Goal: Task Accomplishment & Management: Complete application form

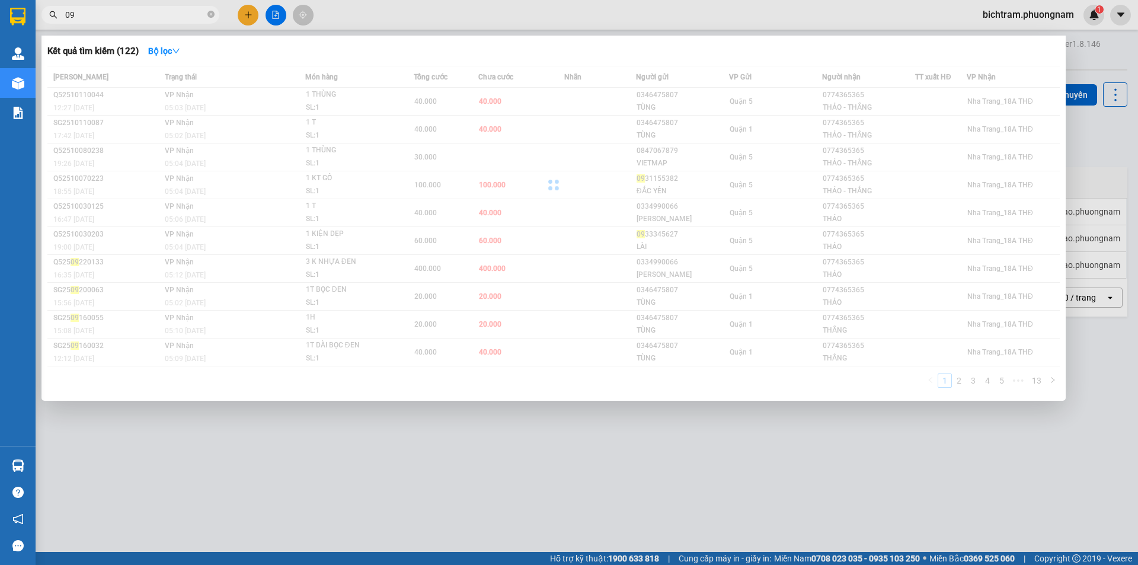
type input "0"
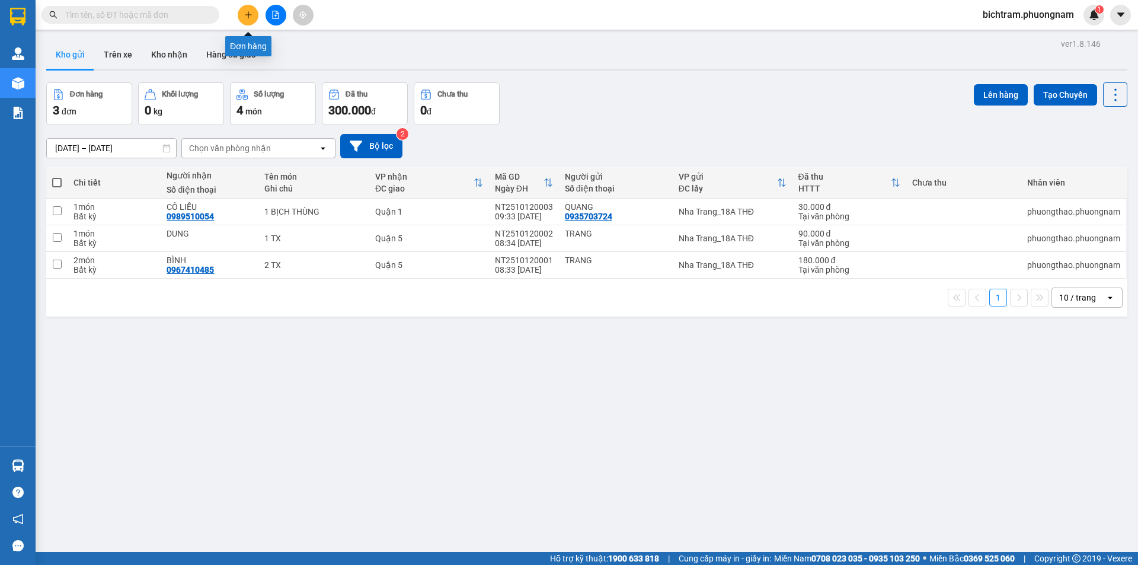
click at [245, 11] on icon "plus" at bounding box center [248, 15] width 8 height 8
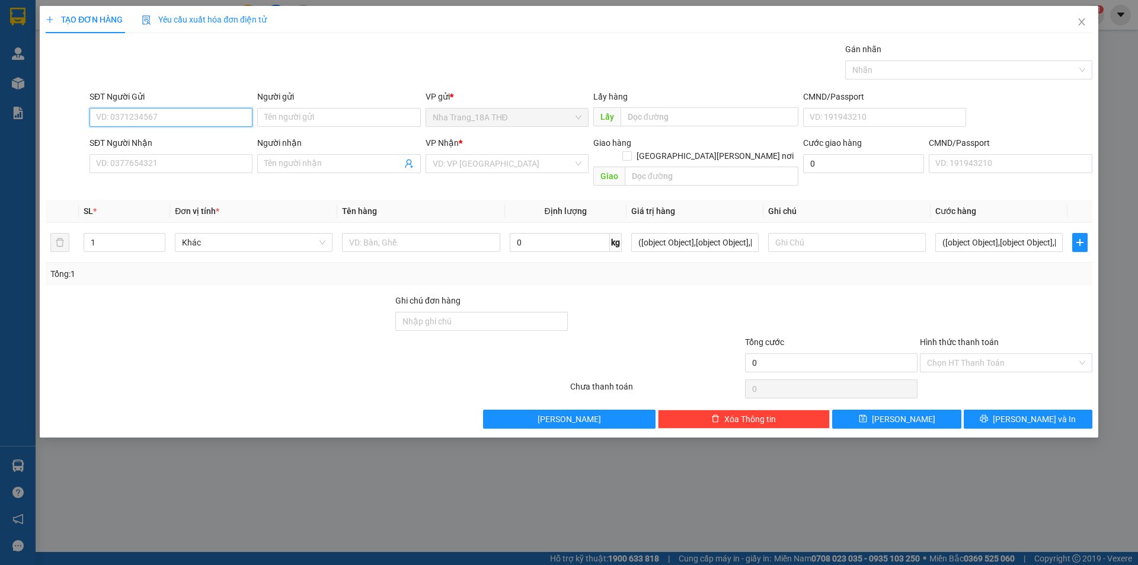
type input "0"
type input "0905384722"
click at [202, 121] on input "0905384722" at bounding box center [171, 117] width 163 height 19
click at [183, 146] on div "0905384722 - [PERSON_NAME]" at bounding box center [171, 141] width 149 height 13
type input "HUY"
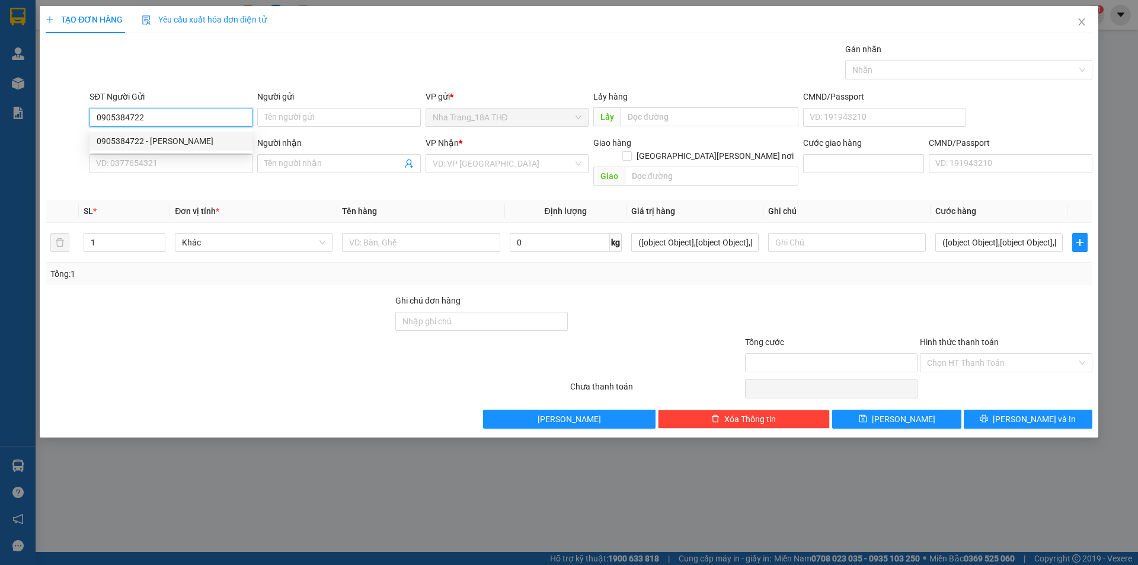
type input "0365364157"
type input "CƯỜNG"
type input "0905384722"
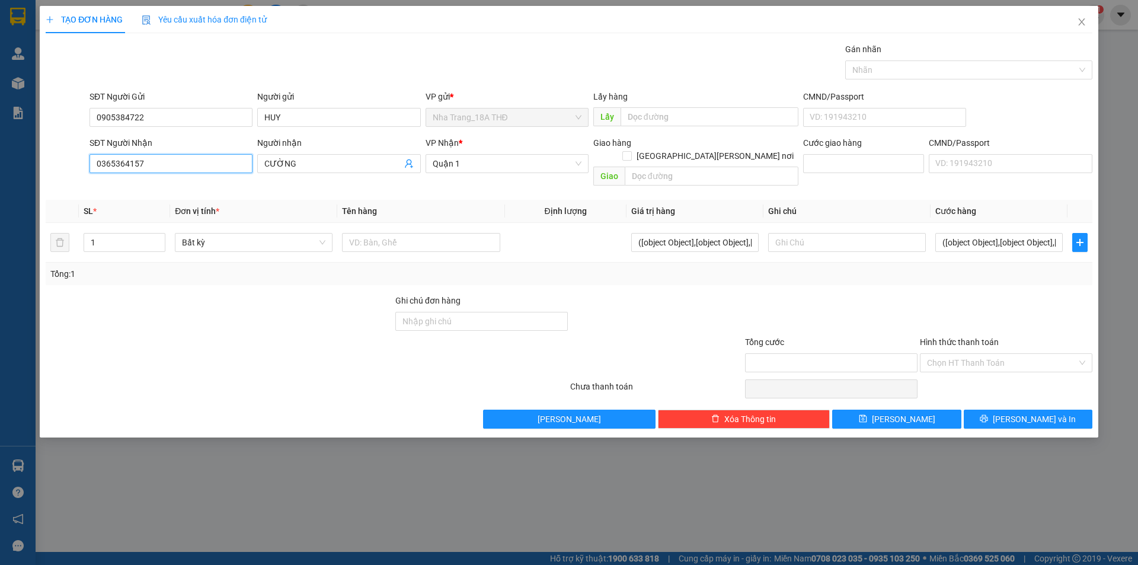
click at [202, 161] on input "0365364157" at bounding box center [171, 163] width 163 height 19
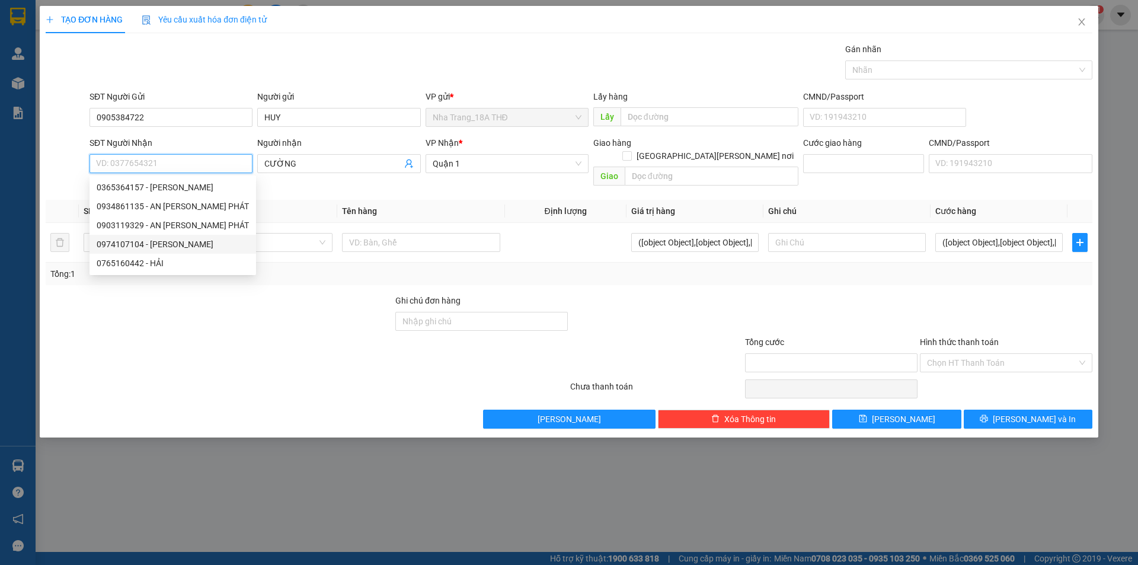
click at [155, 247] on div "0974107104 - [PERSON_NAME]" at bounding box center [173, 244] width 152 height 13
type input "0974107104"
type input "HẢI"
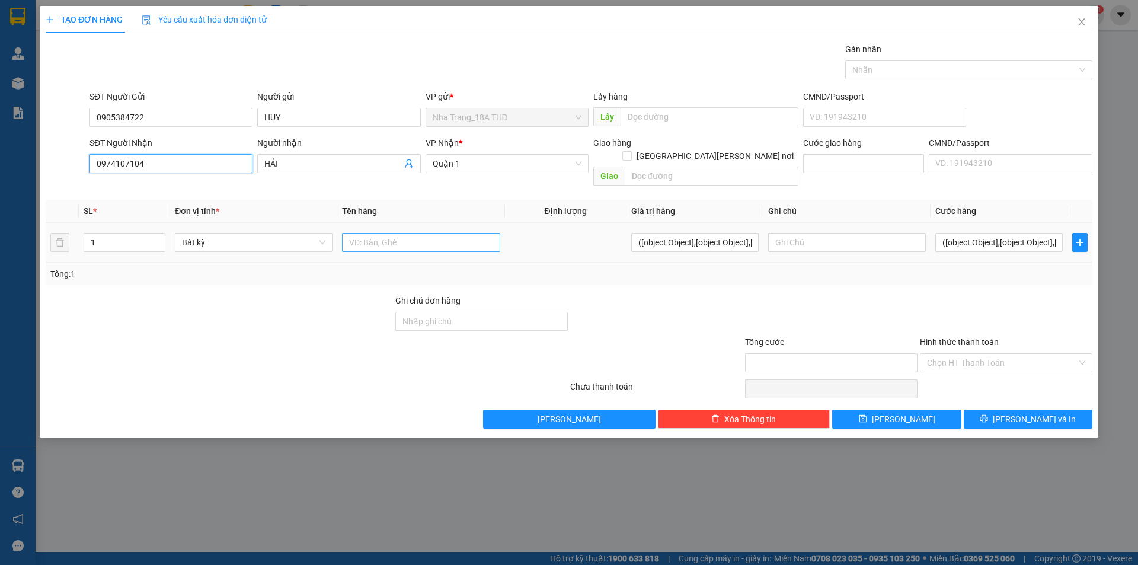
type input "0974107104"
click at [372, 233] on input "text" at bounding box center [421, 242] width 158 height 19
type input "1 T GIẤY"
click at [1022, 237] on input "([object Object],[object Object],[object Object],[object Object],[object Object…" at bounding box center [998, 242] width 127 height 19
click at [977, 267] on div "Tổng: 1" at bounding box center [568, 273] width 1037 height 13
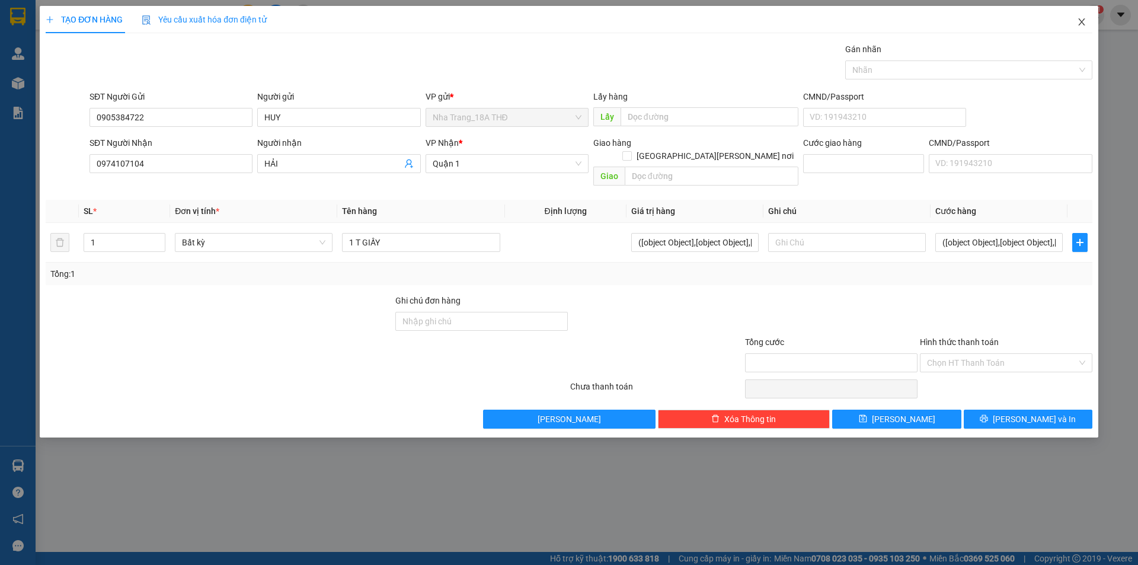
click at [1087, 17] on span "Close" at bounding box center [1081, 22] width 33 height 33
